Goal: Task Accomplishment & Management: Use online tool/utility

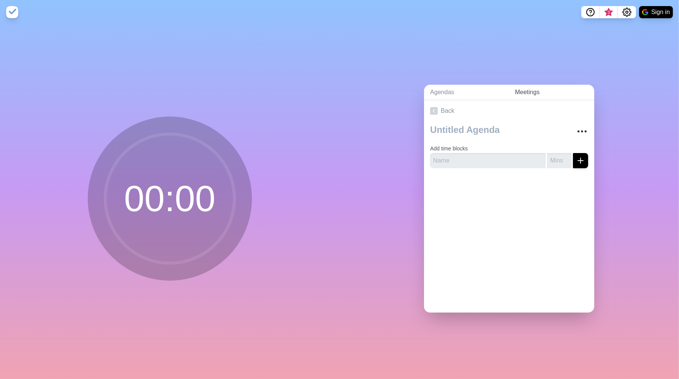
click at [525, 91] on link "Meetings" at bounding box center [551, 93] width 85 height 16
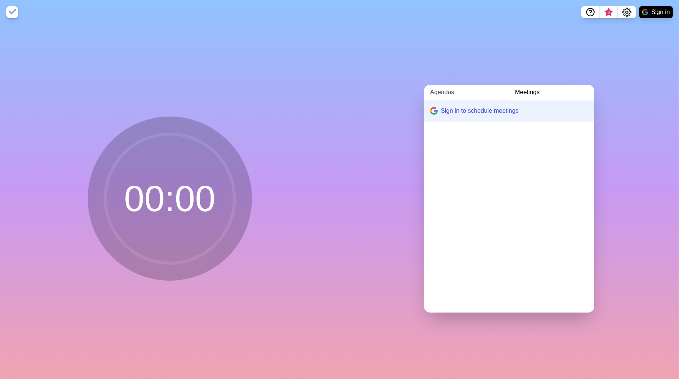
click at [445, 90] on link "Agendas" at bounding box center [466, 93] width 85 height 16
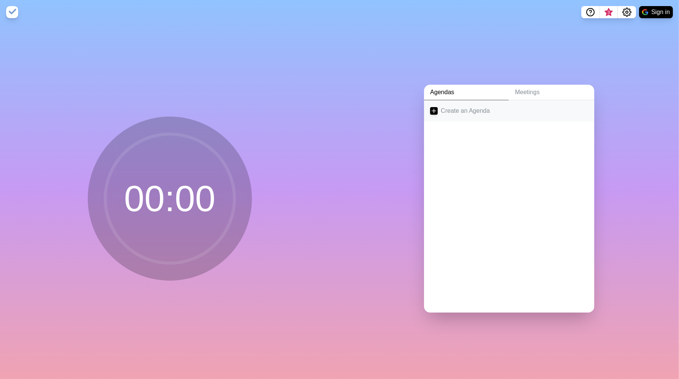
click at [441, 109] on link "Create an Agenda" at bounding box center [509, 110] width 170 height 21
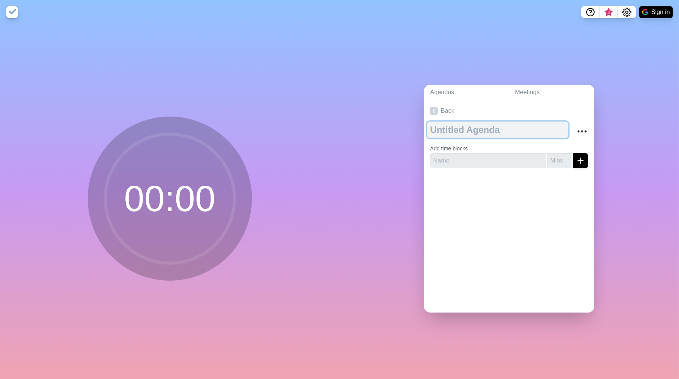
click at [449, 130] on textarea at bounding box center [497, 130] width 141 height 17
type textarea "Orientation Follow-Up"
click at [576, 128] on icon "More" at bounding box center [582, 131] width 12 height 12
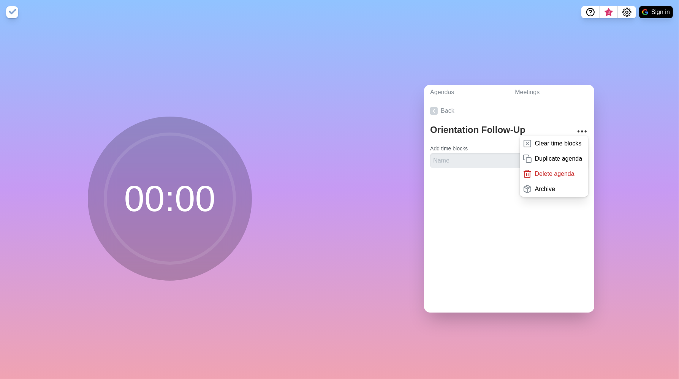
click at [491, 256] on div "Back Orientation Follow-Up Clear time blocks Duplicate agenda Delete agenda Arc…" at bounding box center [509, 206] width 170 height 212
drag, startPoint x: 443, startPoint y: 160, endPoint x: 447, endPoint y: 161, distance: 3.9
click at [443, 160] on input "text" at bounding box center [487, 160] width 115 height 15
click at [647, 230] on div "Agendas Meetings Back Orientation Follow-Up Clear time blocks Duplicate agenda …" at bounding box center [510, 201] width 340 height 355
click at [630, 7] on button "Settings" at bounding box center [627, 12] width 18 height 12
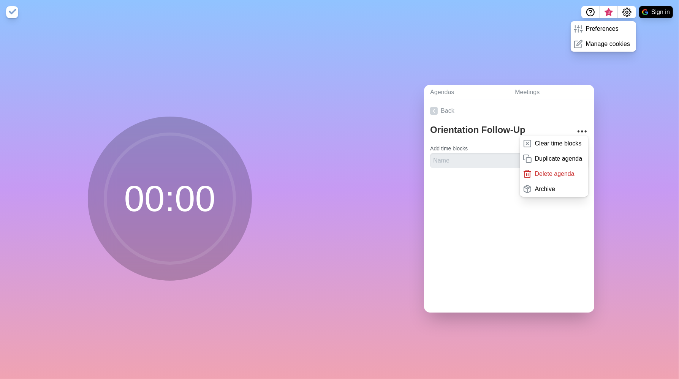
click at [624, 220] on div "Agendas Meetings Back Orientation Follow-Up Clear time blocks Duplicate agenda …" at bounding box center [510, 201] width 340 height 355
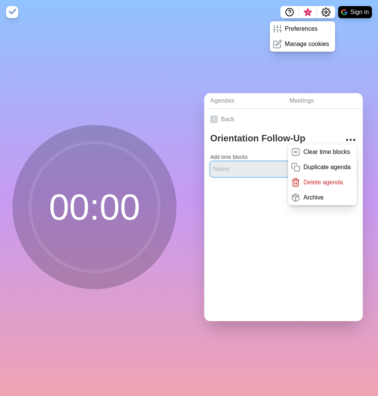
click at [241, 170] on input "text" at bounding box center [262, 168] width 104 height 15
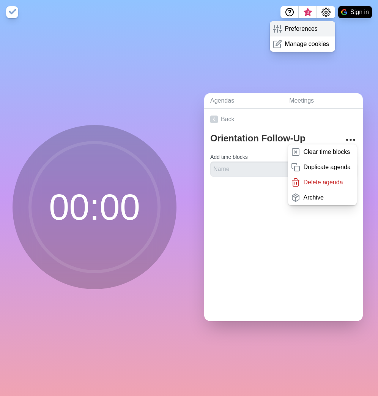
click at [291, 30] on p "Preferences" at bounding box center [301, 28] width 33 height 9
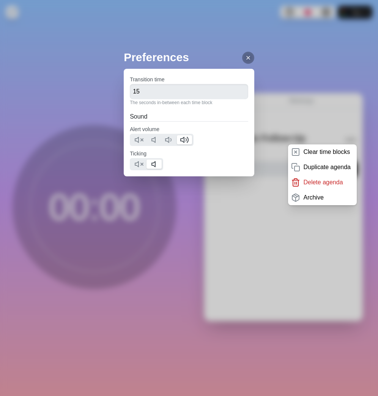
click at [245, 57] on icon at bounding box center [248, 58] width 6 height 6
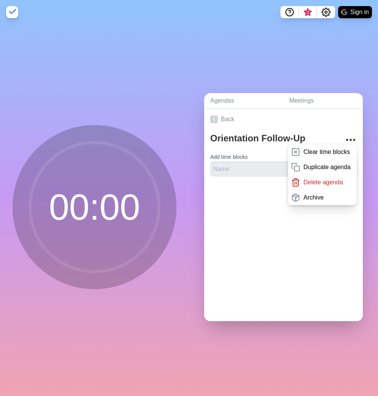
click at [313, 37] on div "Agendas Meetings Back Orientation Follow-Up Clear time blocks Duplicate agenda …" at bounding box center [283, 209] width 189 height 371
click at [302, 61] on div "Agendas Meetings Back Orientation Follow-Up Clear time blocks Duplicate agenda …" at bounding box center [283, 209] width 189 height 371
click at [231, 164] on input "text" at bounding box center [262, 168] width 104 height 15
click at [229, 167] on input "text" at bounding box center [262, 168] width 104 height 15
type input "Highlights & Chatting"
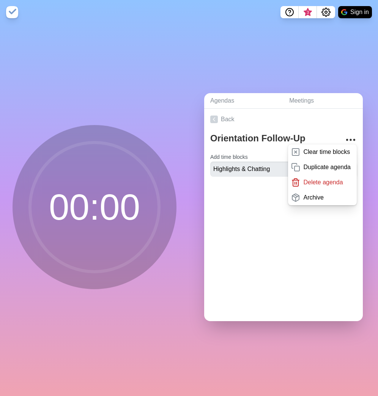
click at [299, 226] on div "Back Orientation Follow-Up Clear time blocks Duplicate agenda Delete agenda Arc…" at bounding box center [283, 215] width 159 height 212
click at [310, 208] on div at bounding box center [283, 198] width 159 height 30
drag, startPoint x: 340, startPoint y: 134, endPoint x: 360, endPoint y: 126, distance: 21.3
click at [345, 134] on icon "More" at bounding box center [351, 140] width 12 height 12
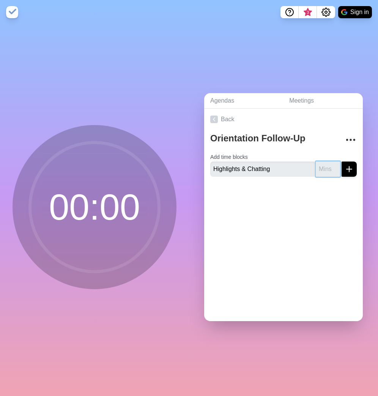
click at [316, 166] on input "number" at bounding box center [328, 168] width 24 height 15
type input "1"
type input "7"
click at [345, 168] on icon "submit" at bounding box center [349, 168] width 9 height 9
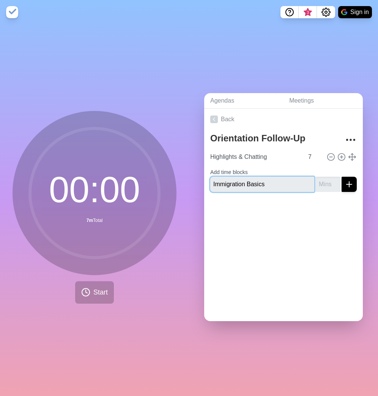
type input "Immigration Basics"
type input "27"
click at [342, 177] on button "submit" at bounding box center [349, 184] width 15 height 15
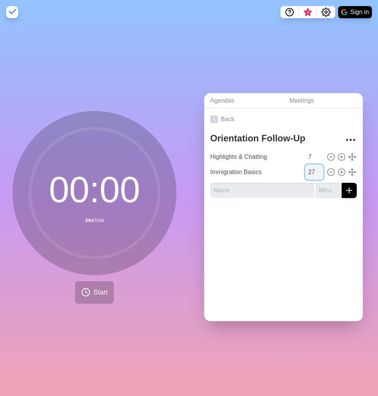
click at [305, 167] on input "27" at bounding box center [314, 171] width 18 height 15
drag, startPoint x: 302, startPoint y: 167, endPoint x: 284, endPoint y: 169, distance: 17.9
click at [284, 169] on div "Immigration Basics 27" at bounding box center [283, 171] width 153 height 15
type input "33"
click at [235, 189] on input "text" at bounding box center [262, 190] width 104 height 15
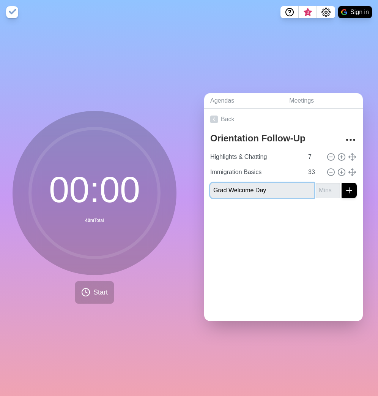
type input "Grad Welcome Day"
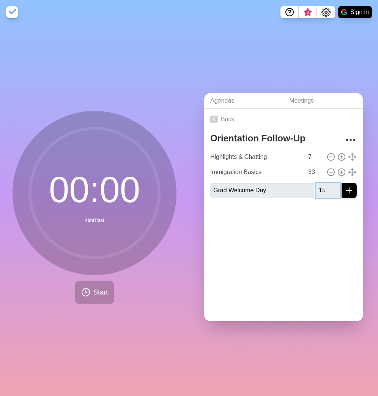
type input "15"
click at [342, 183] on button "submit" at bounding box center [349, 190] width 15 height 15
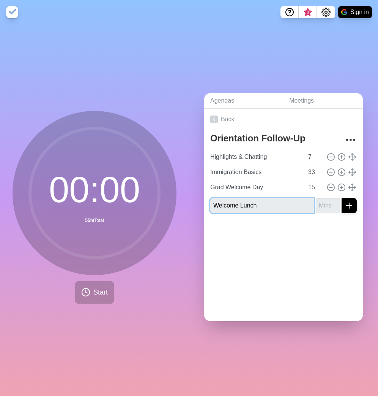
type input "Welcome Lunch"
type input "10"
click at [342, 198] on button "submit" at bounding box center [349, 205] width 15 height 15
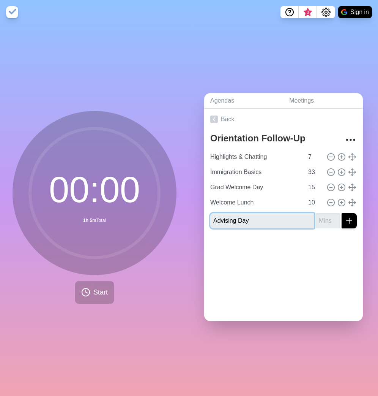
type input "Advising Day"
type input "15"
click at [342, 213] on button "submit" at bounding box center [349, 220] width 15 height 15
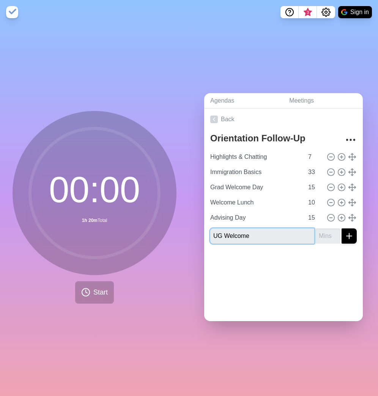
type input "UG Welcome"
type input "10"
click at [342, 228] on button "submit" at bounding box center [349, 235] width 15 height 15
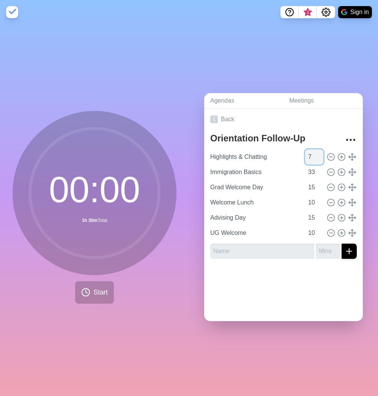
click at [305, 154] on input "7" at bounding box center [314, 156] width 18 height 15
type input "10"
click at [305, 170] on input "33" at bounding box center [314, 171] width 18 height 15
drag, startPoint x: 303, startPoint y: 170, endPoint x: 291, endPoint y: 169, distance: 12.6
click at [291, 169] on div "Immigration Basics 33" at bounding box center [283, 171] width 153 height 15
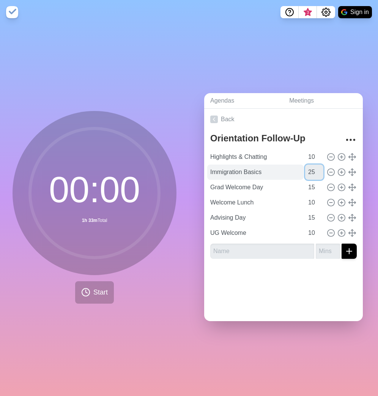
type input "25"
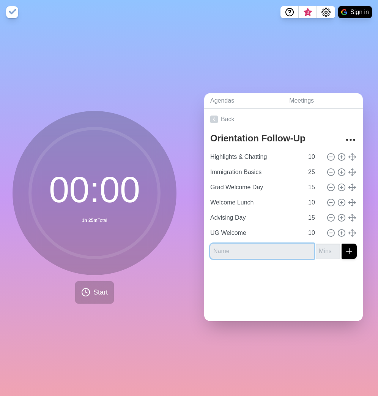
click at [233, 250] on input "text" at bounding box center [262, 250] width 104 height 15
type input "Logistics"
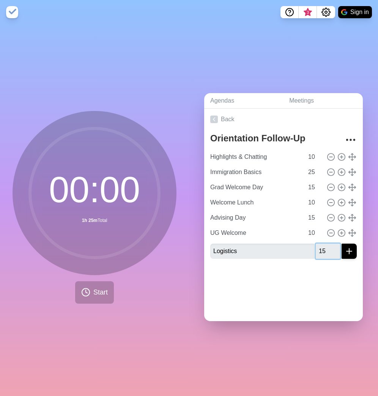
type input "15"
click at [342, 243] on button "submit" at bounding box center [349, 250] width 15 height 15
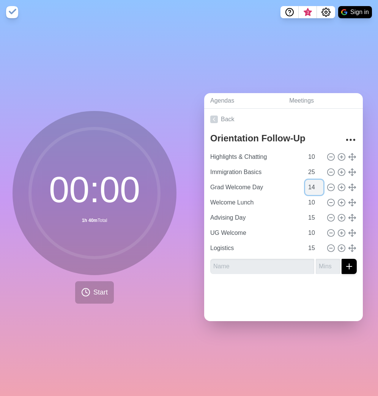
click at [307, 186] on input "14" at bounding box center [314, 187] width 18 height 15
click at [307, 186] on input "13" at bounding box center [314, 187] width 18 height 15
click at [307, 186] on input "11" at bounding box center [314, 187] width 18 height 15
type input "10"
click at [308, 187] on input "10" at bounding box center [314, 187] width 18 height 15
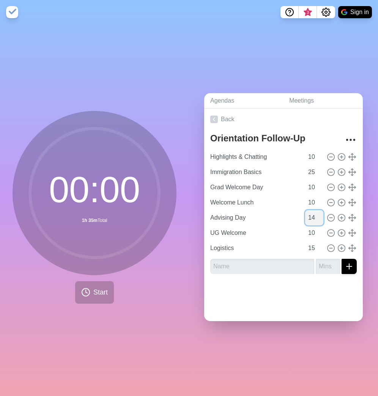
click at [310, 216] on input "14" at bounding box center [314, 217] width 18 height 15
click at [310, 216] on input "13" at bounding box center [314, 217] width 18 height 15
click at [310, 216] on input "12" at bounding box center [314, 217] width 18 height 15
click at [310, 216] on input "11" at bounding box center [314, 217] width 18 height 15
click at [310, 216] on input "10" at bounding box center [314, 217] width 18 height 15
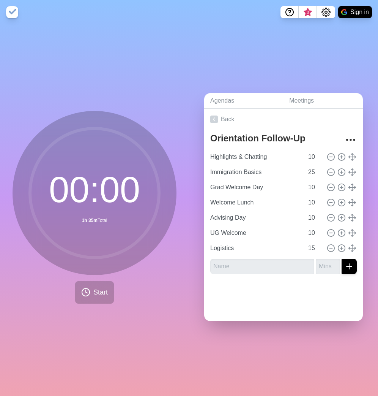
click at [280, 301] on div at bounding box center [283, 295] width 159 height 30
click at [305, 216] on input "10" at bounding box center [314, 217] width 18 height 15
type input "15"
